Goal: Task Accomplishment & Management: Use online tool/utility

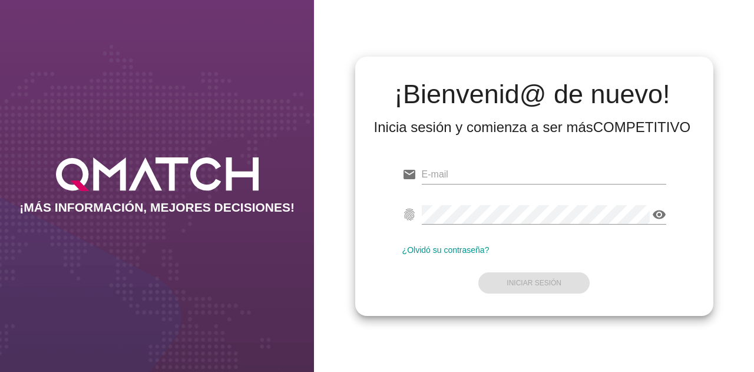
type input "[EMAIL_ADDRESS][DOMAIN_NAME]"
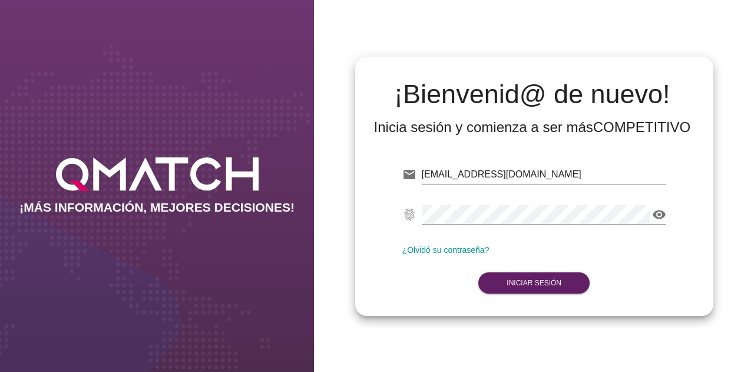
click at [542, 279] on form "email [EMAIL_ADDRESS][DOMAIN_NAME] Correo no válido fingerprint visibility Cont…" at bounding box center [534, 227] width 264 height 139
click at [542, 283] on strong "Iniciar Sesión" at bounding box center [534, 283] width 55 height 8
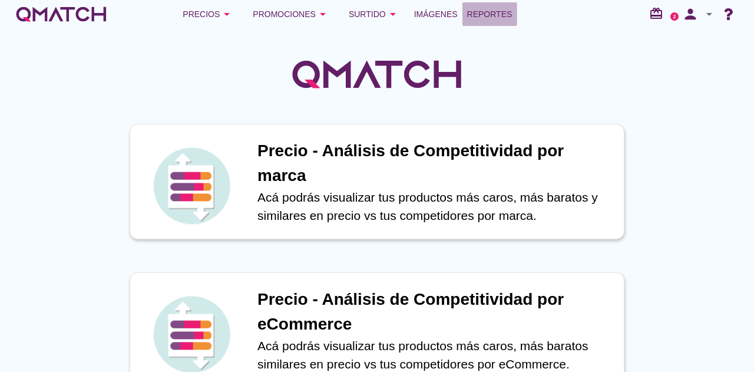
click at [474, 14] on span "Reportes" at bounding box center [489, 14] width 45 height 14
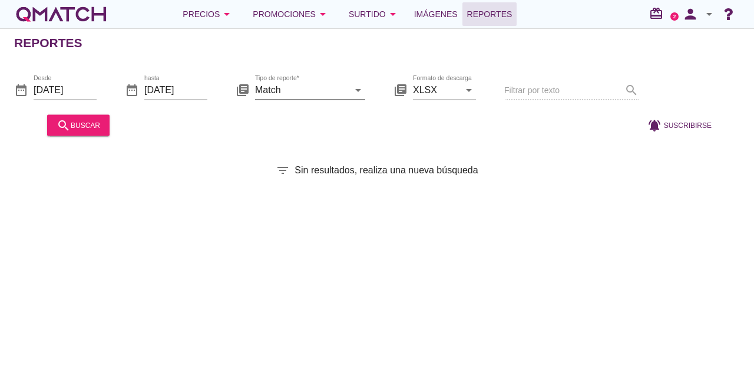
click at [355, 90] on icon "arrow_drop_down" at bounding box center [358, 90] width 14 height 14
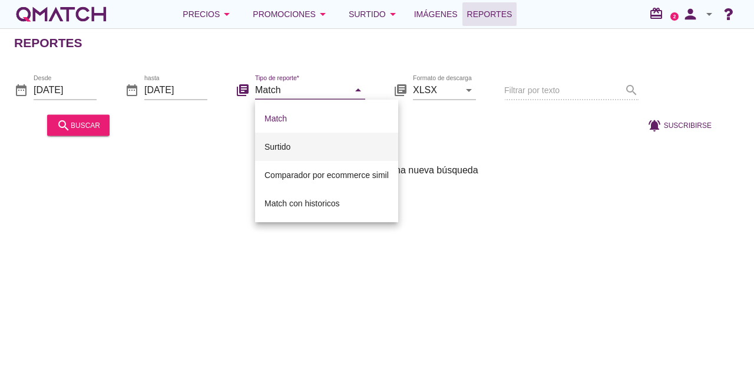
click at [325, 146] on div "Surtido" at bounding box center [327, 147] width 124 height 14
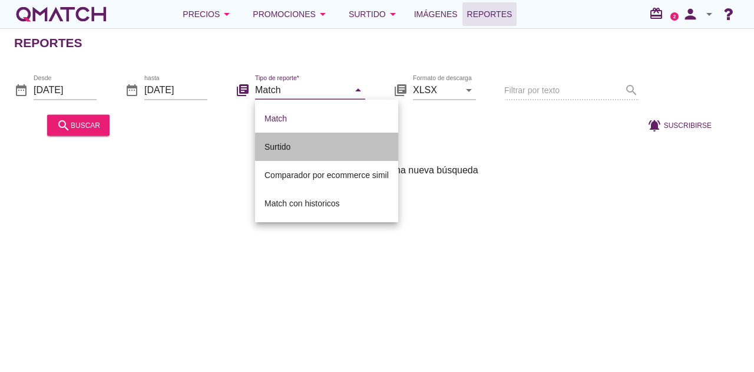
type input "Surtido"
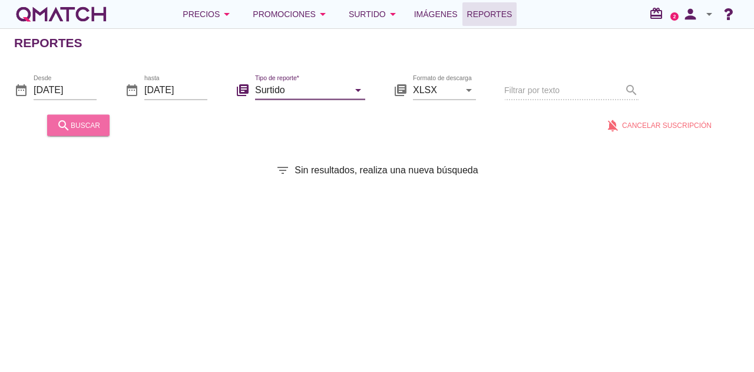
click at [94, 125] on div "search buscar" at bounding box center [79, 125] width 44 height 14
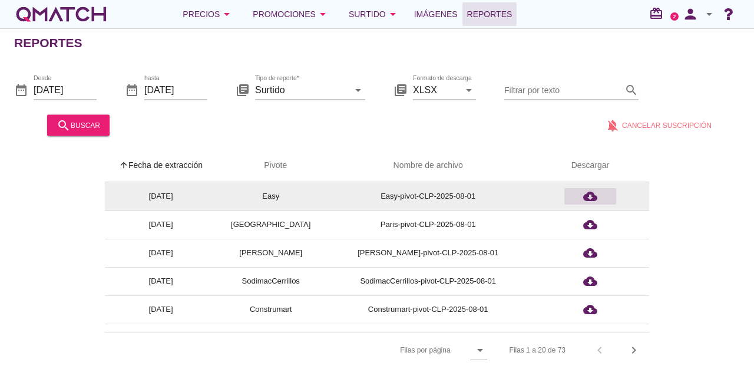
click at [583, 194] on icon "cloud_download" at bounding box center [590, 196] width 14 height 14
